Goal: Participate in discussion

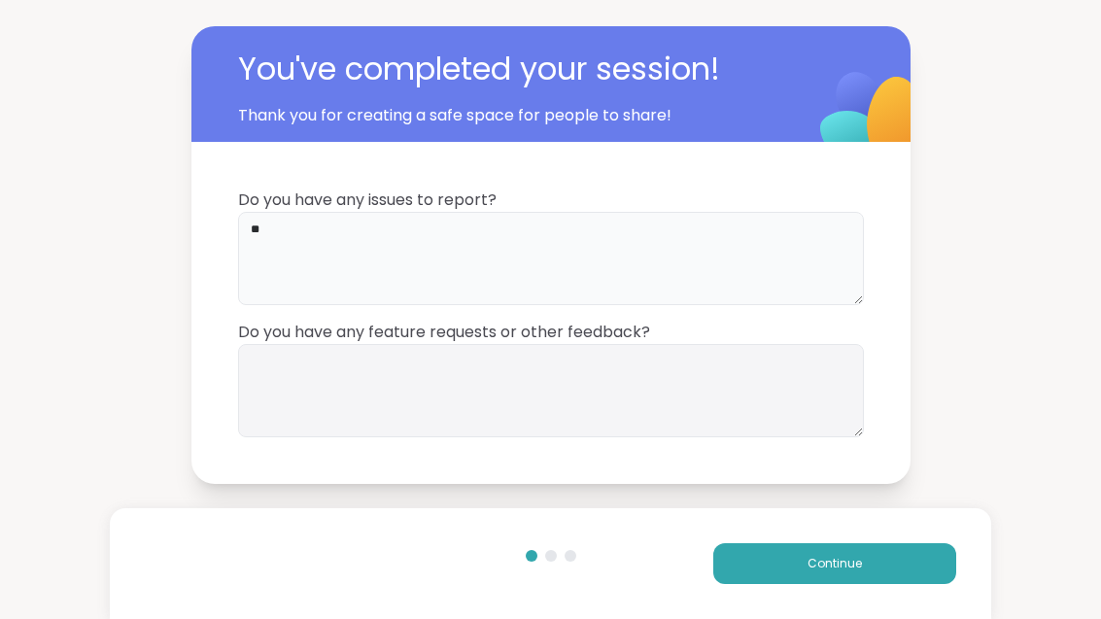
type textarea "**"
click at [294, 368] on textarea at bounding box center [551, 390] width 626 height 93
type textarea "**"
click at [753, 553] on button "Continue" at bounding box center [834, 563] width 243 height 41
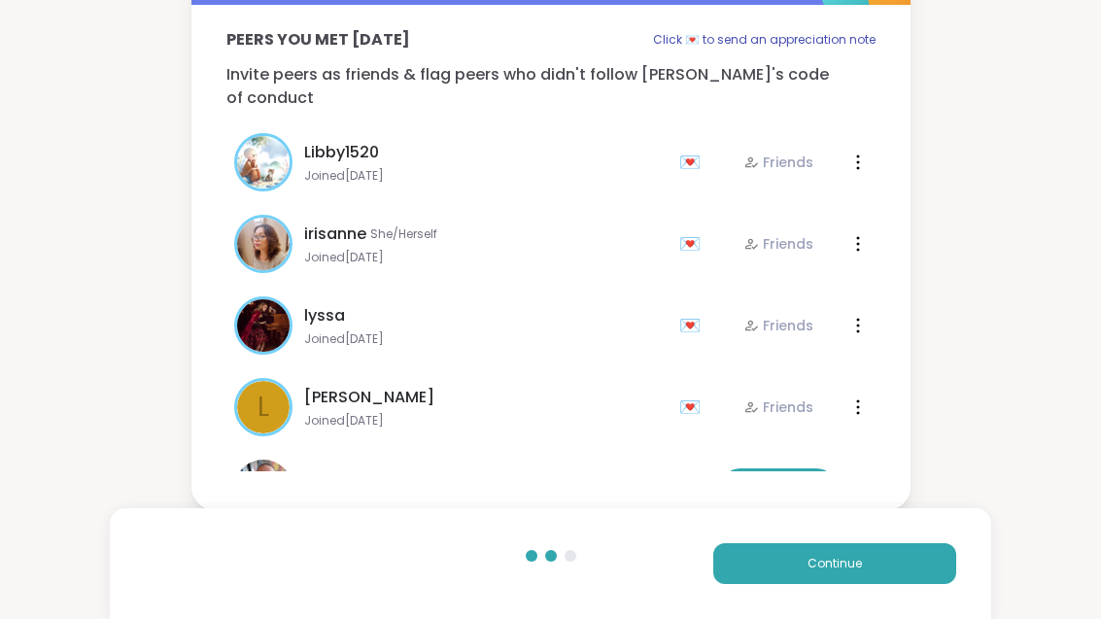
click at [747, 575] on button "Continue" at bounding box center [834, 563] width 243 height 41
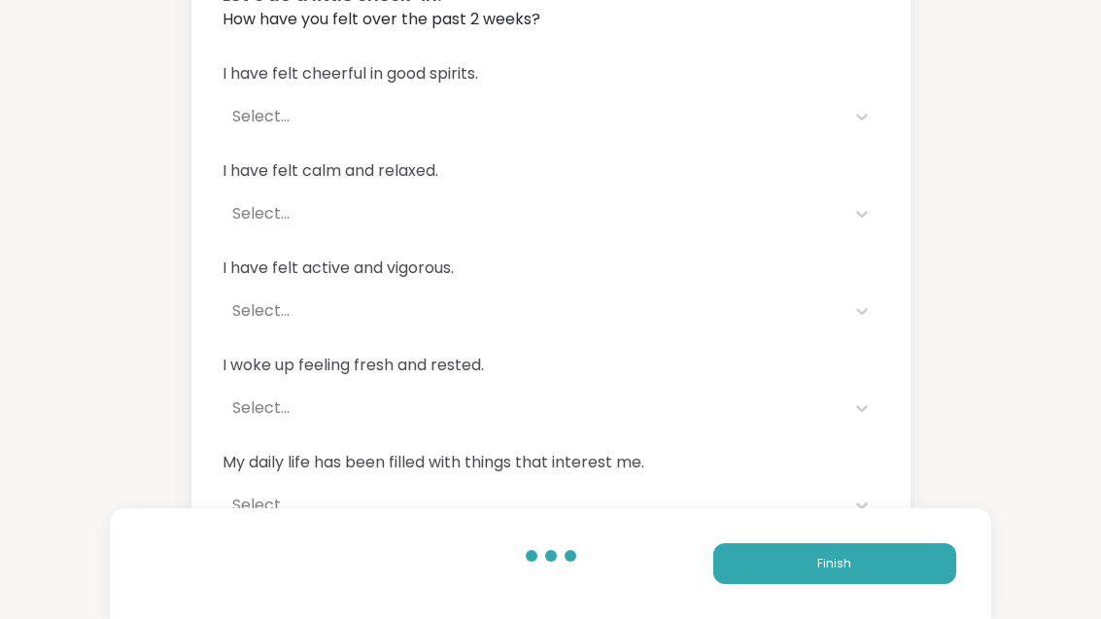
click at [738, 564] on button "Finish" at bounding box center [834, 563] width 243 height 41
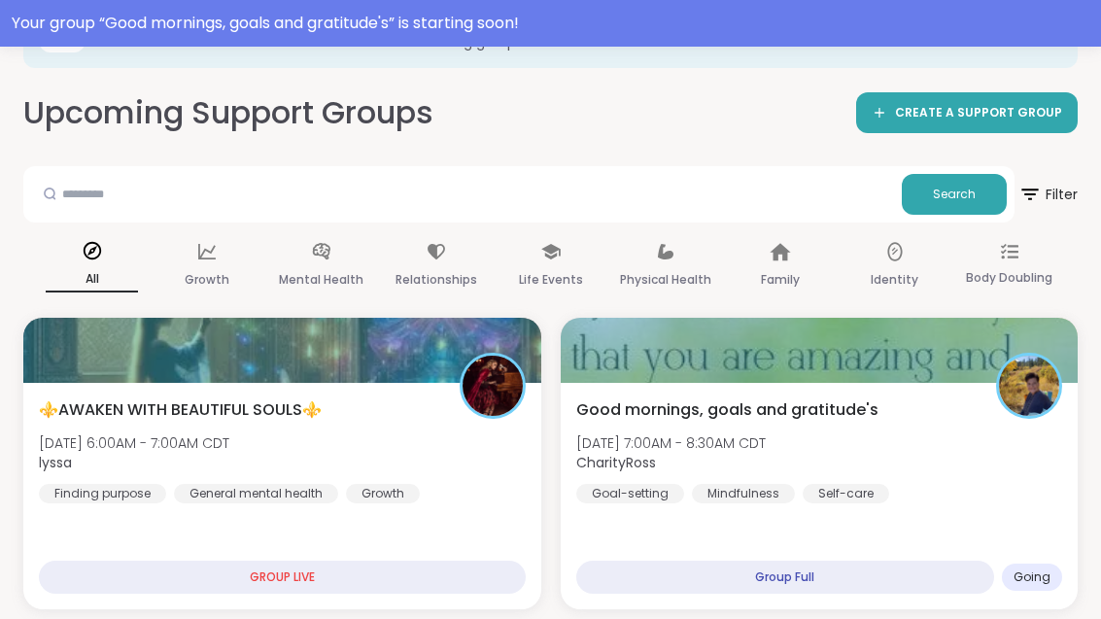
click at [669, 383] on div at bounding box center [820, 350] width 518 height 65
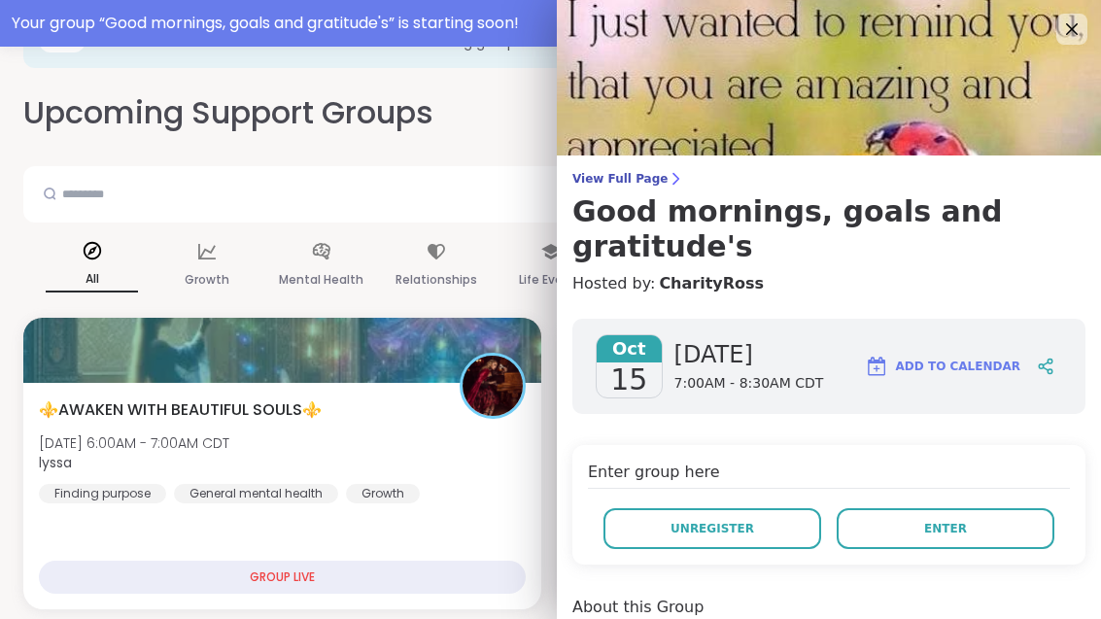
click at [878, 508] on button "Enter" at bounding box center [945, 528] width 218 height 41
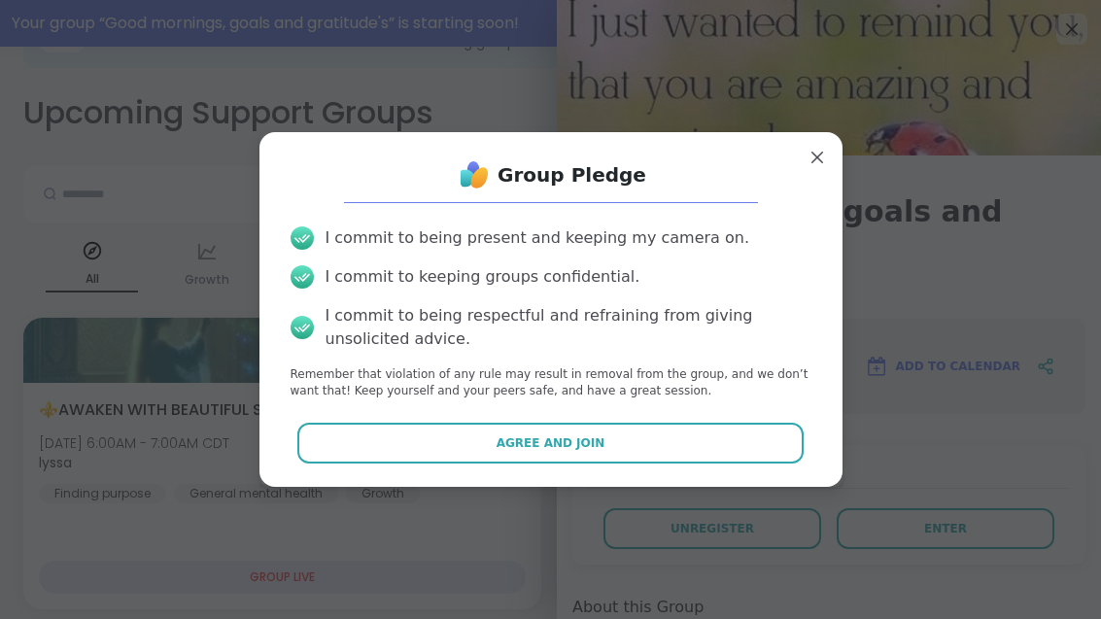
click at [400, 445] on button "Agree and Join" at bounding box center [550, 443] width 506 height 41
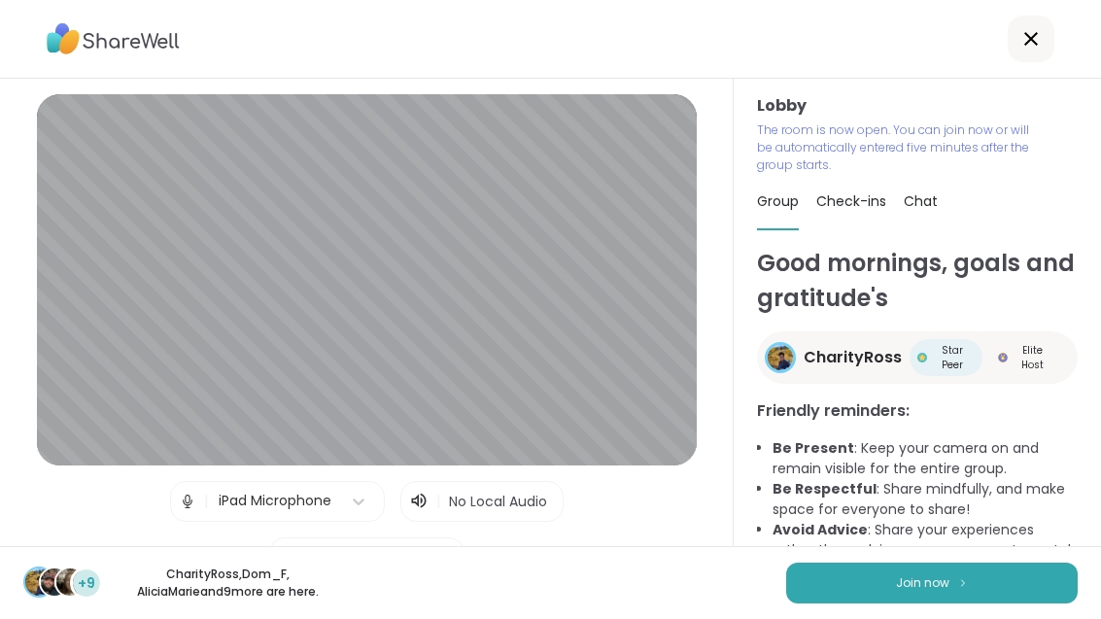
click at [884, 596] on button "Join now" at bounding box center [931, 582] width 291 height 41
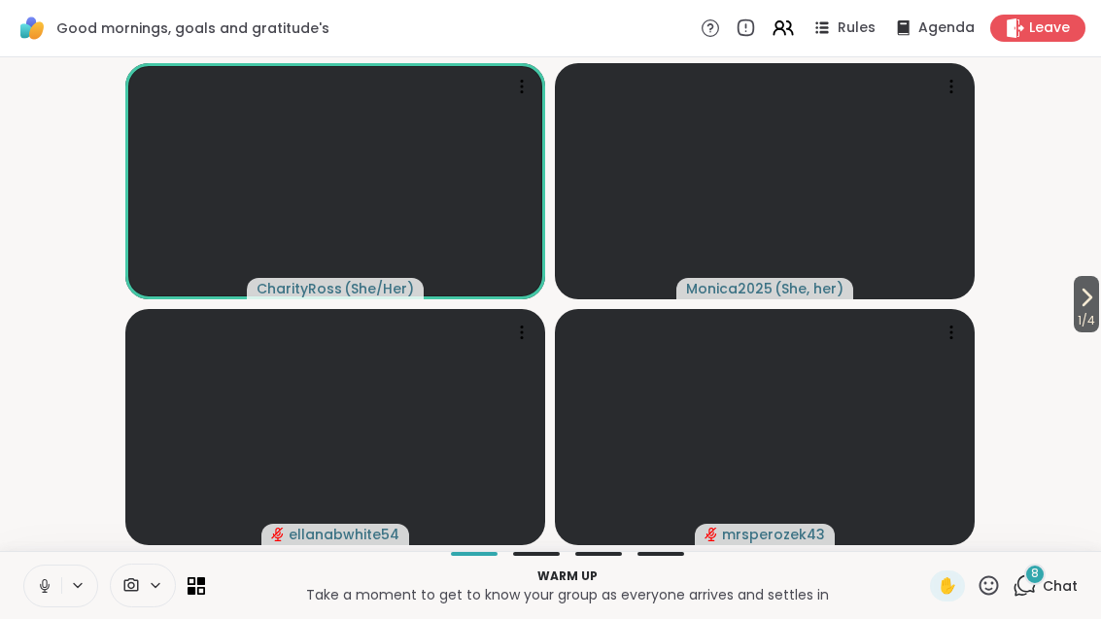
click at [1059, 579] on span "Chat" at bounding box center [1059, 585] width 35 height 19
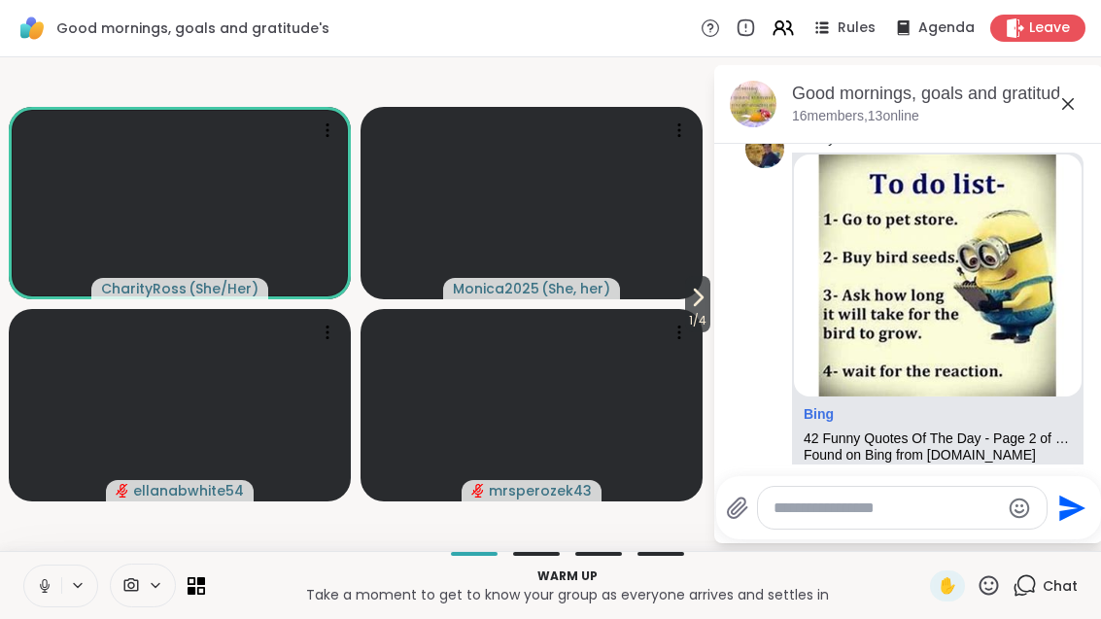
scroll to position [153, 0]
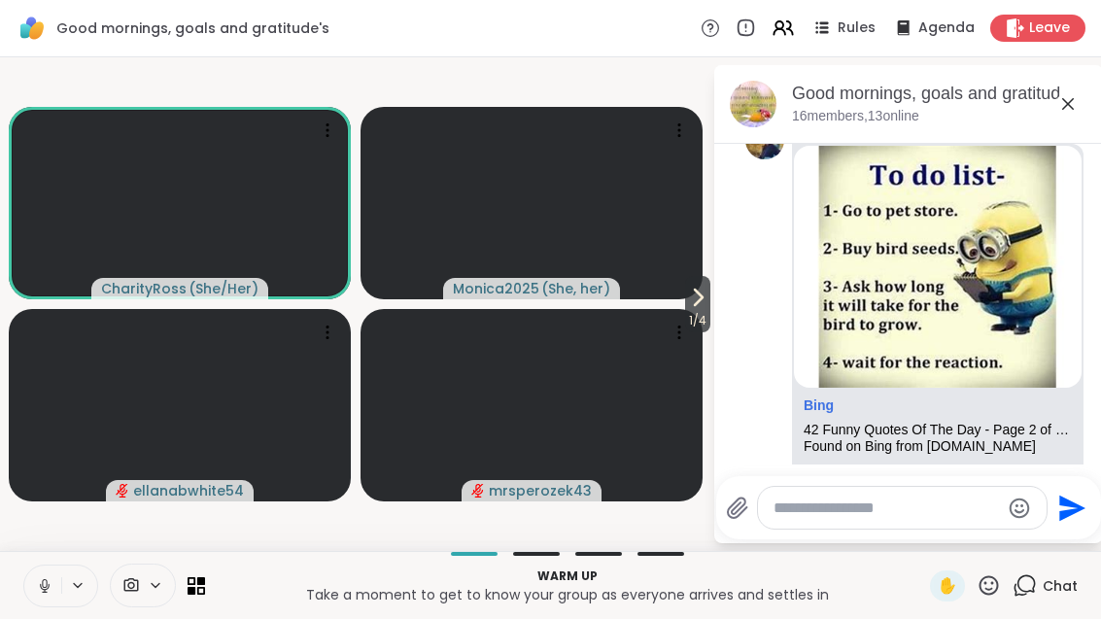
click at [692, 319] on span "1 / 4" at bounding box center [697, 320] width 25 height 23
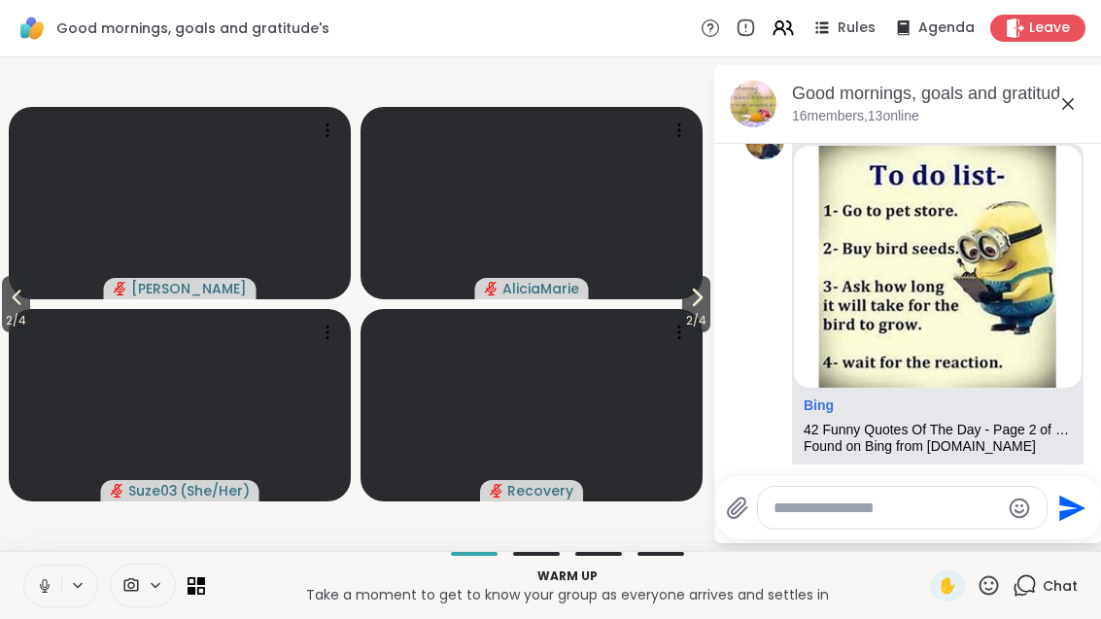
click at [701, 306] on icon at bounding box center [696, 297] width 23 height 23
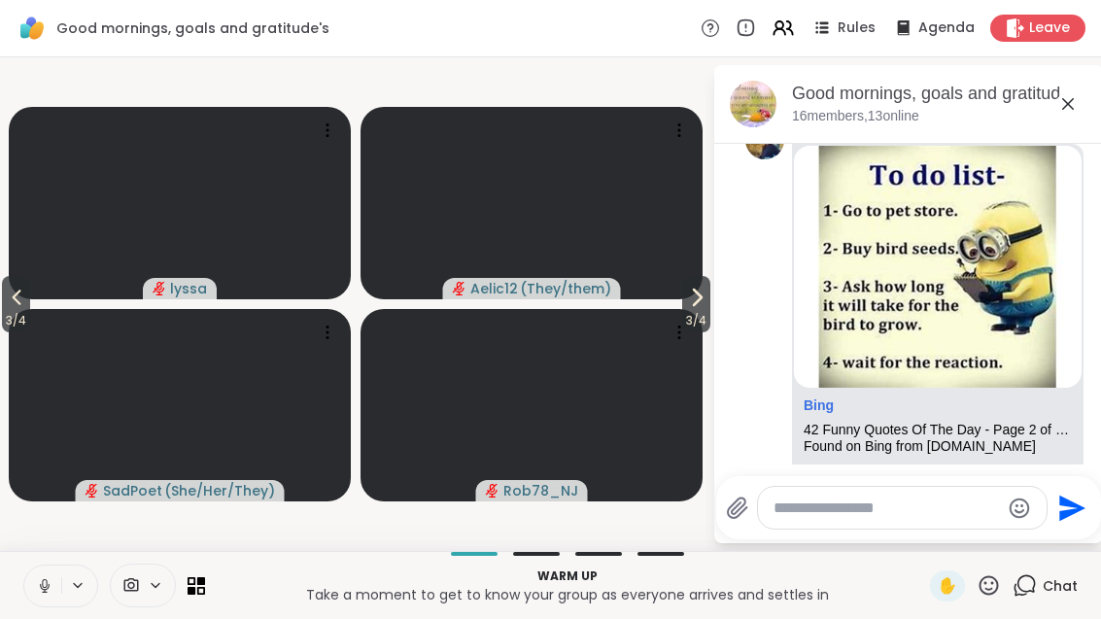
click at [687, 319] on span "3 / 4" at bounding box center [696, 320] width 28 height 23
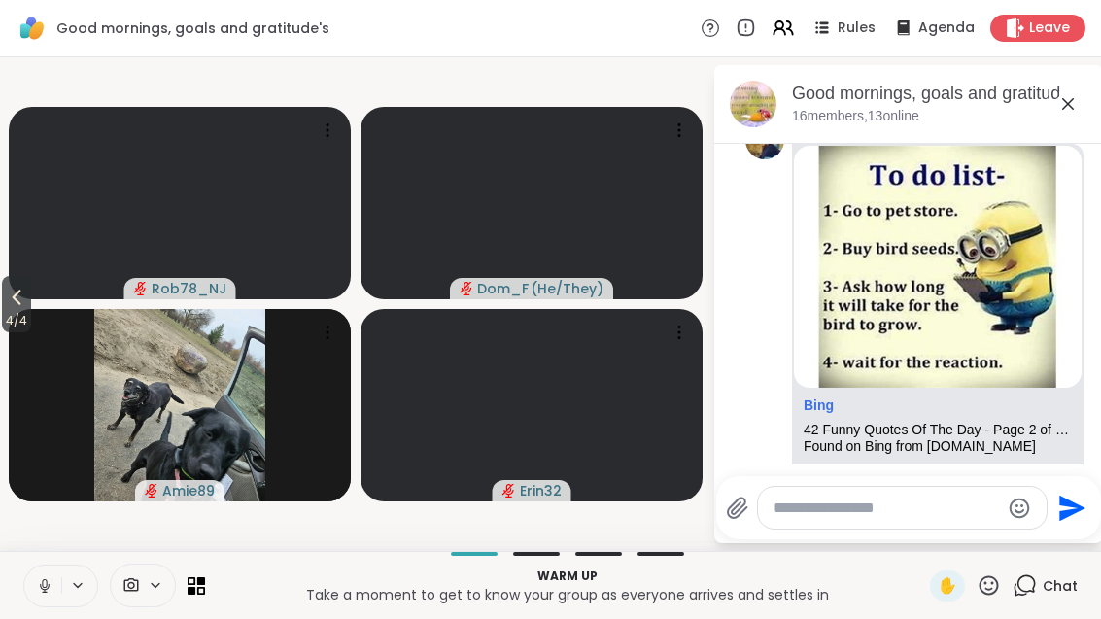
click at [5, 303] on button "4 / 4" at bounding box center [16, 304] width 29 height 56
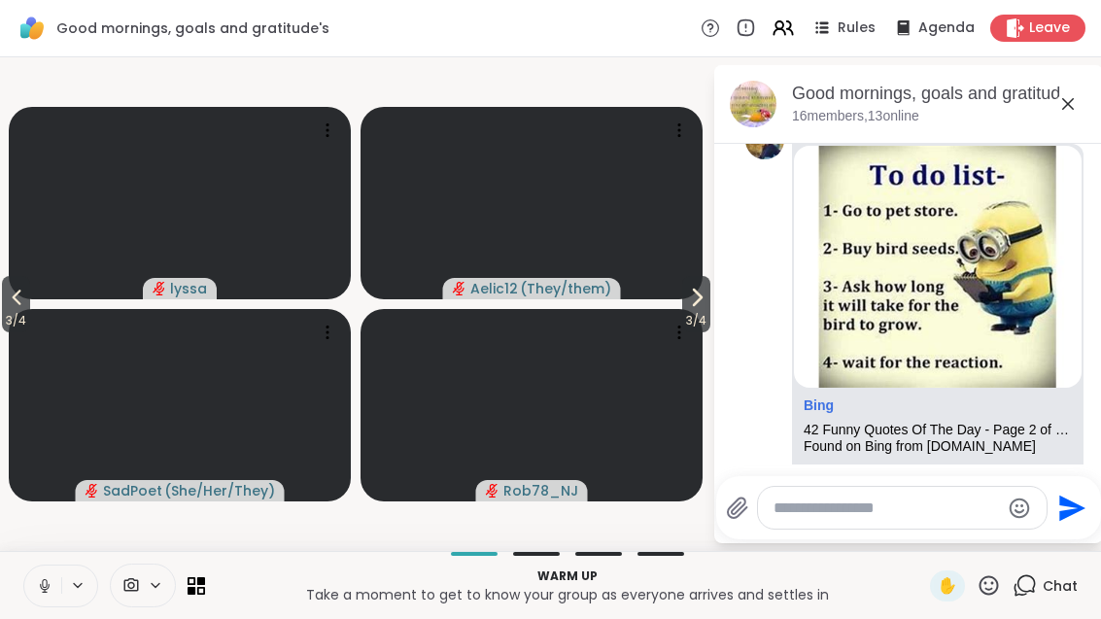
click at [8, 297] on icon at bounding box center [16, 297] width 23 height 23
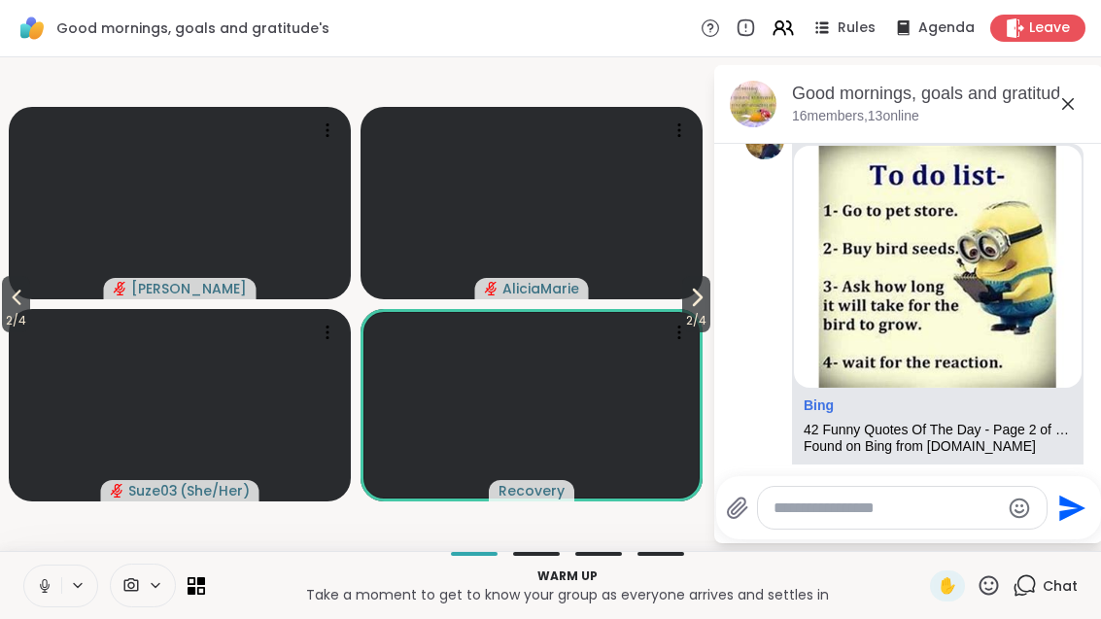
click at [13, 293] on icon at bounding box center [16, 297] width 23 height 23
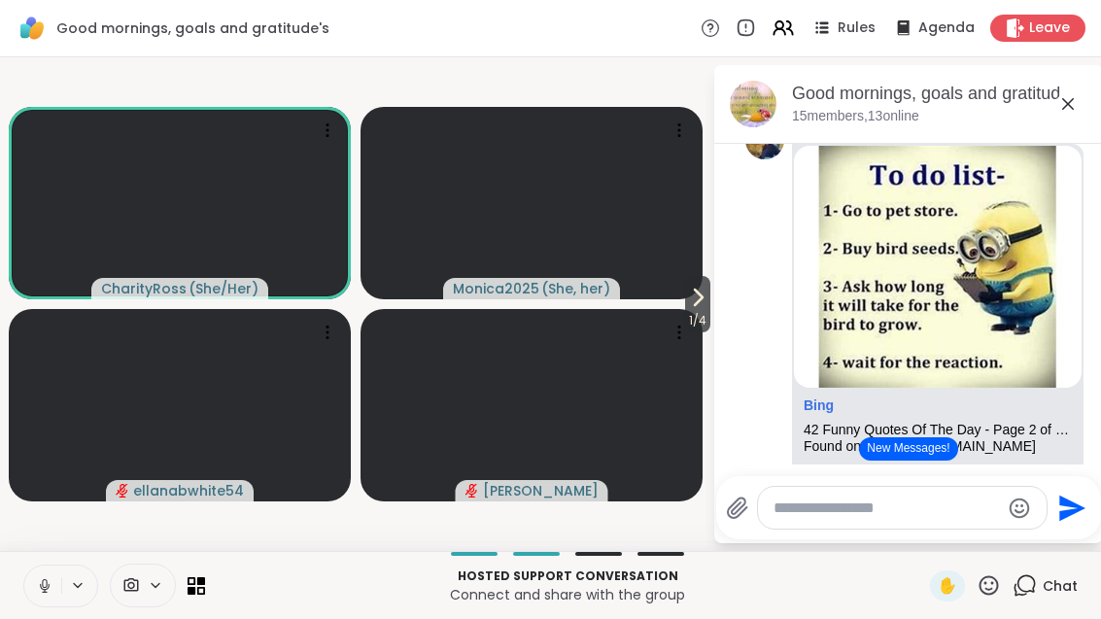
click at [686, 319] on span "1 / 4" at bounding box center [697, 320] width 25 height 23
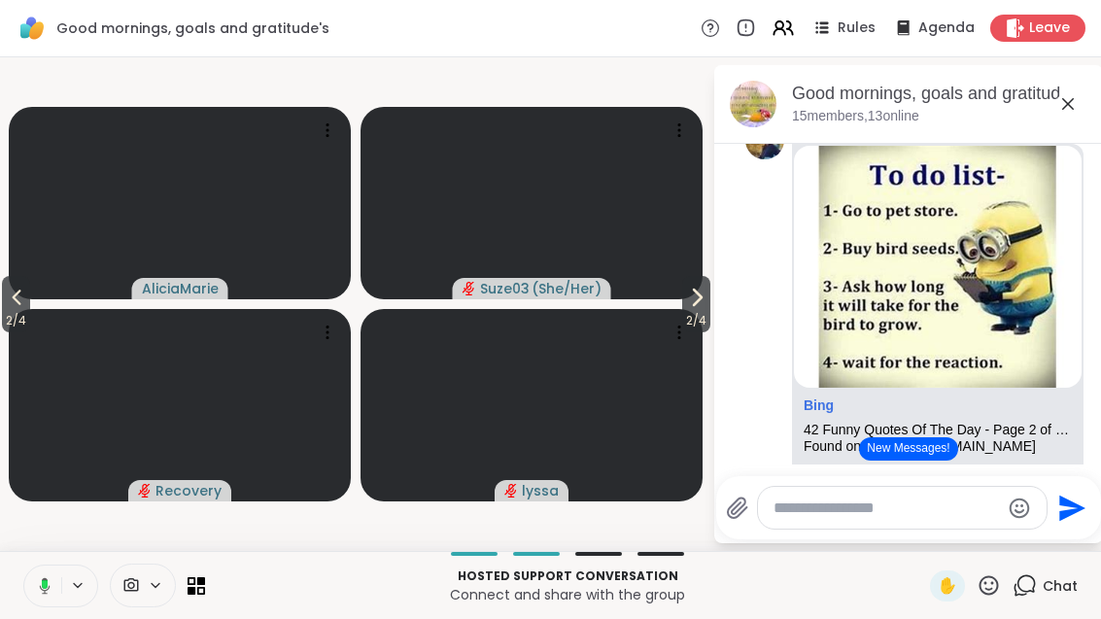
click at [697, 310] on span "2 / 4" at bounding box center [696, 320] width 28 height 23
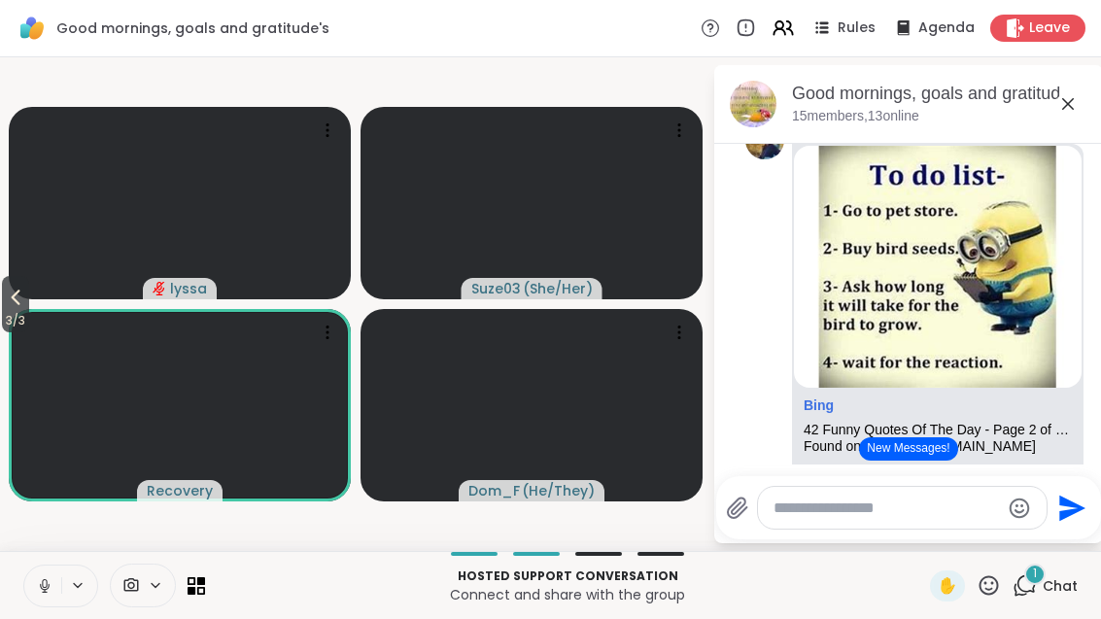
click at [80, 579] on icon at bounding box center [78, 585] width 16 height 17
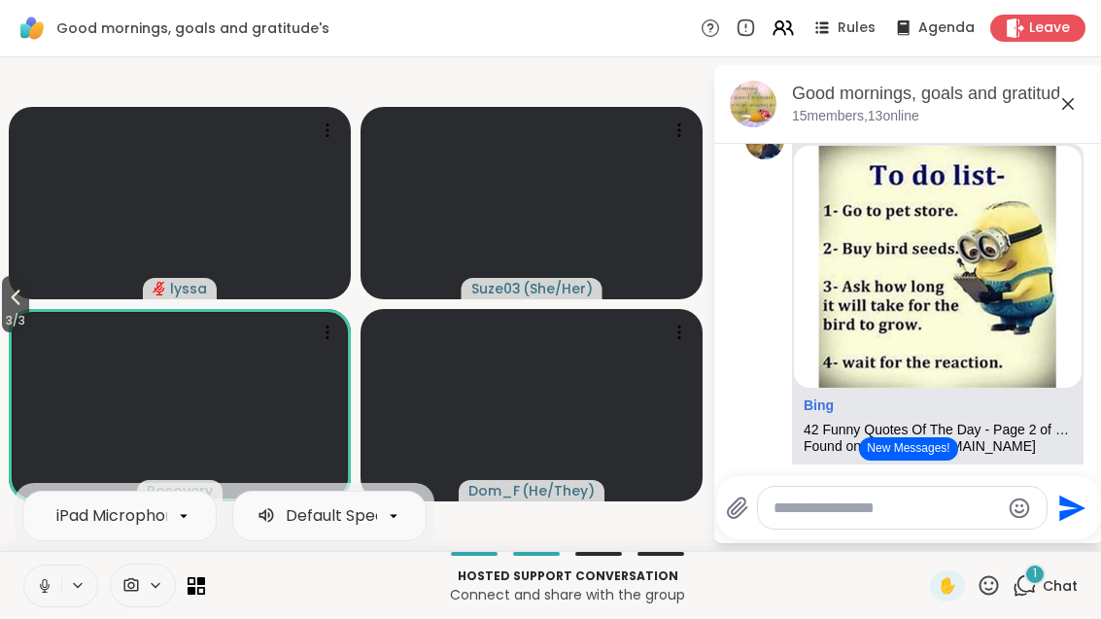
click at [63, 578] on button at bounding box center [79, 585] width 36 height 17
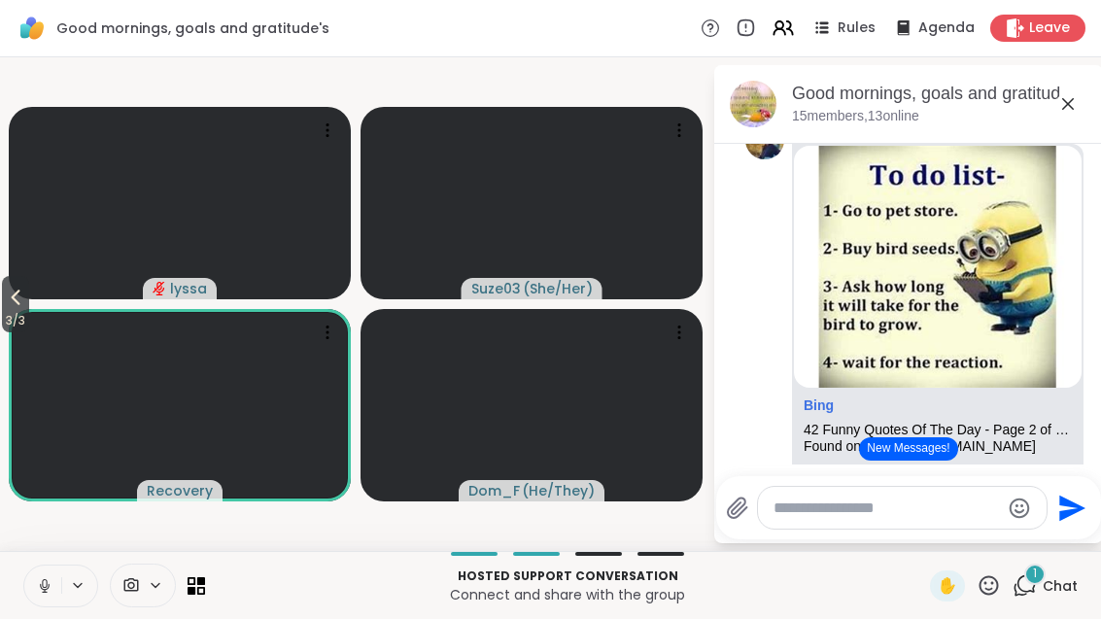
click at [51, 578] on icon at bounding box center [44, 585] width 17 height 17
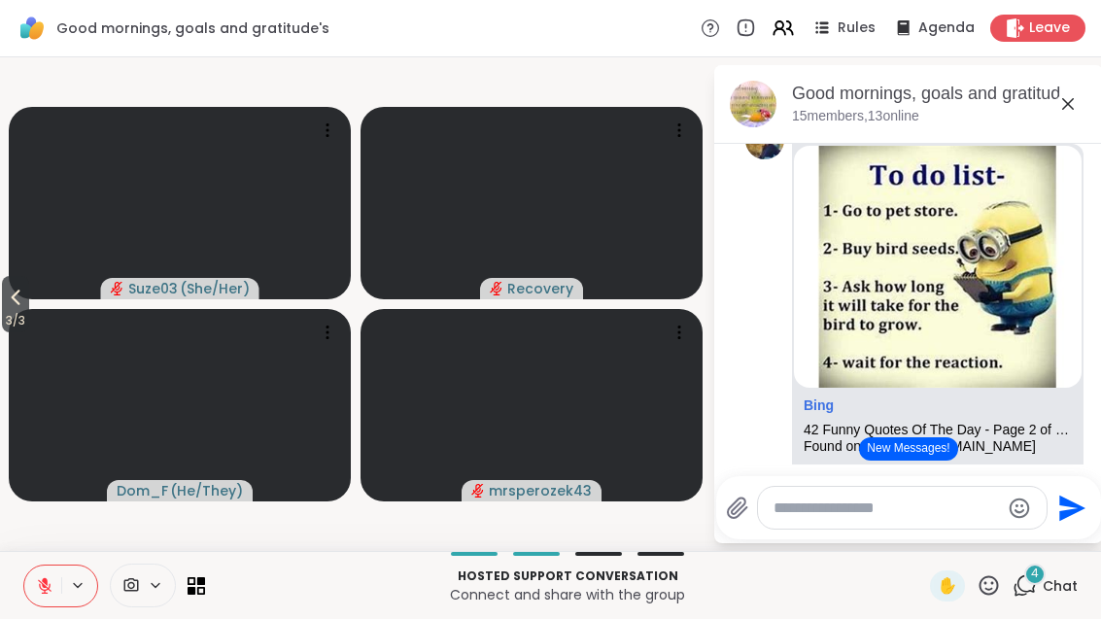
click at [51, 601] on button at bounding box center [42, 585] width 37 height 41
click at [3, 303] on button "3 / 3" at bounding box center [15, 304] width 27 height 56
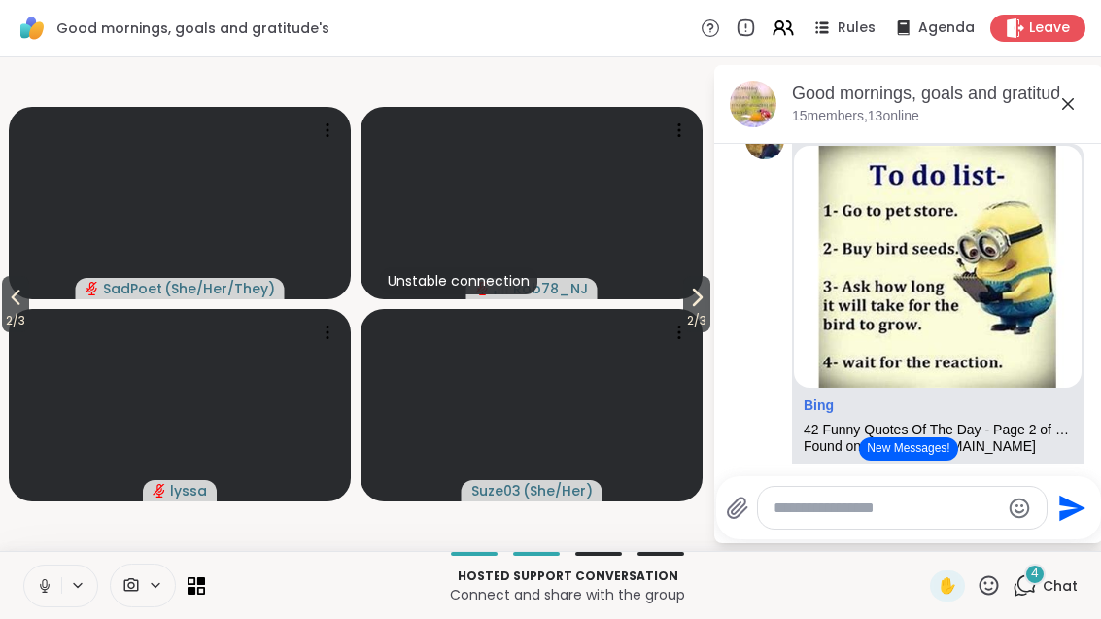
click at [9, 321] on span "2 / 3" at bounding box center [15, 320] width 27 height 23
